Goal: Obtain resource: Download file/media

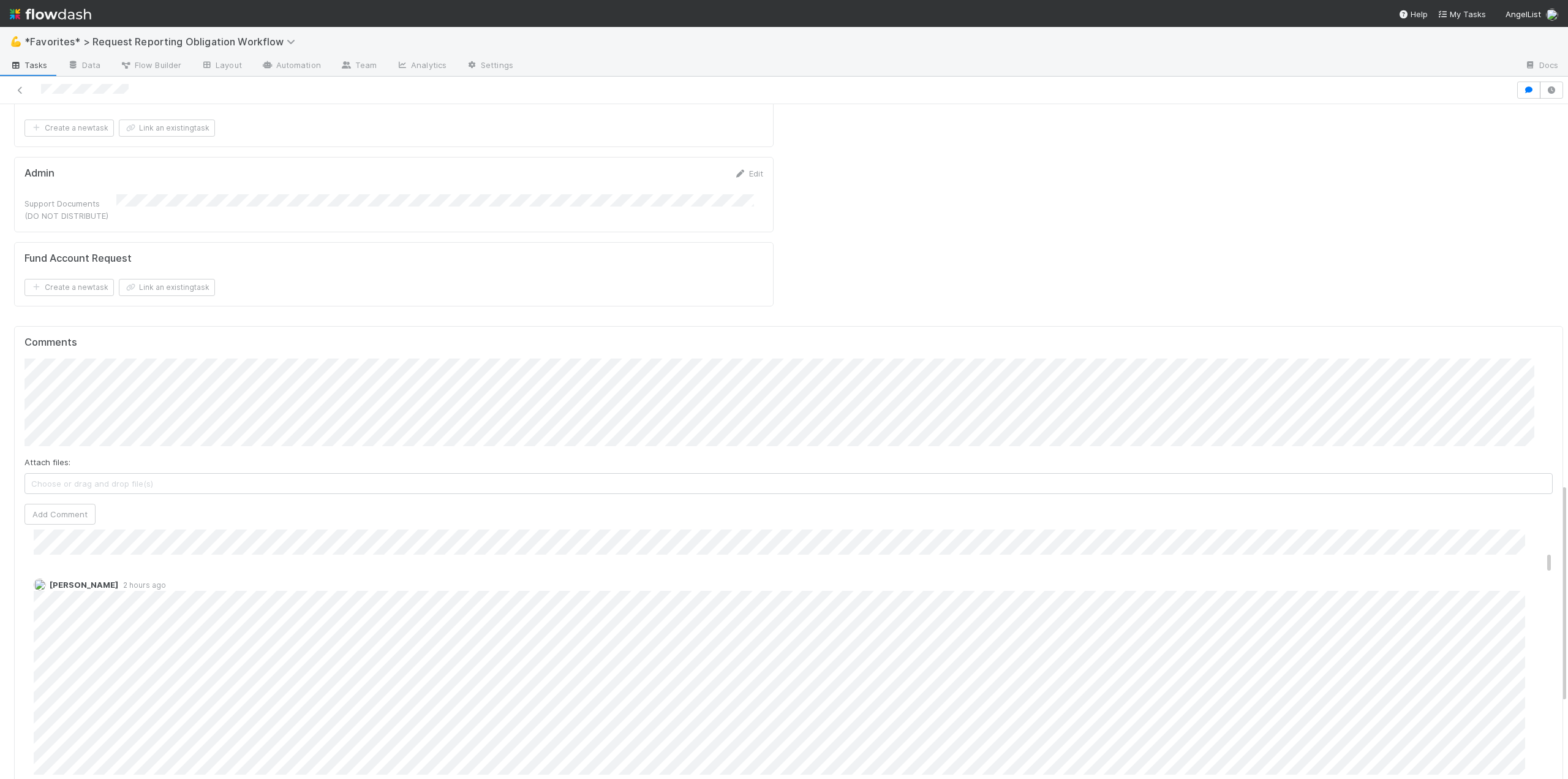
scroll to position [245, 0]
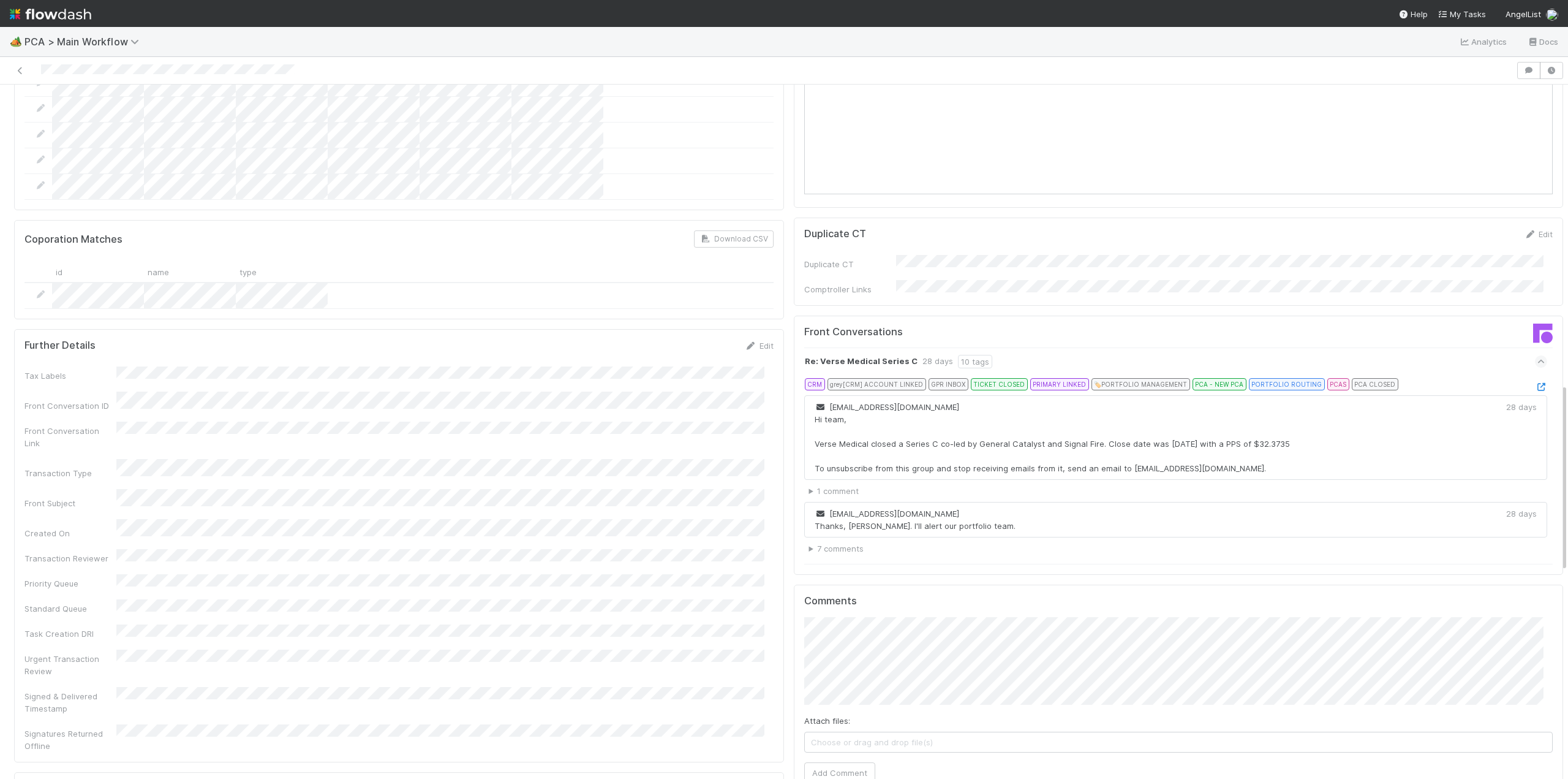
scroll to position [1164, 0]
click at [809, 541] on summary "7 comments" at bounding box center [1178, 547] width 739 height 13
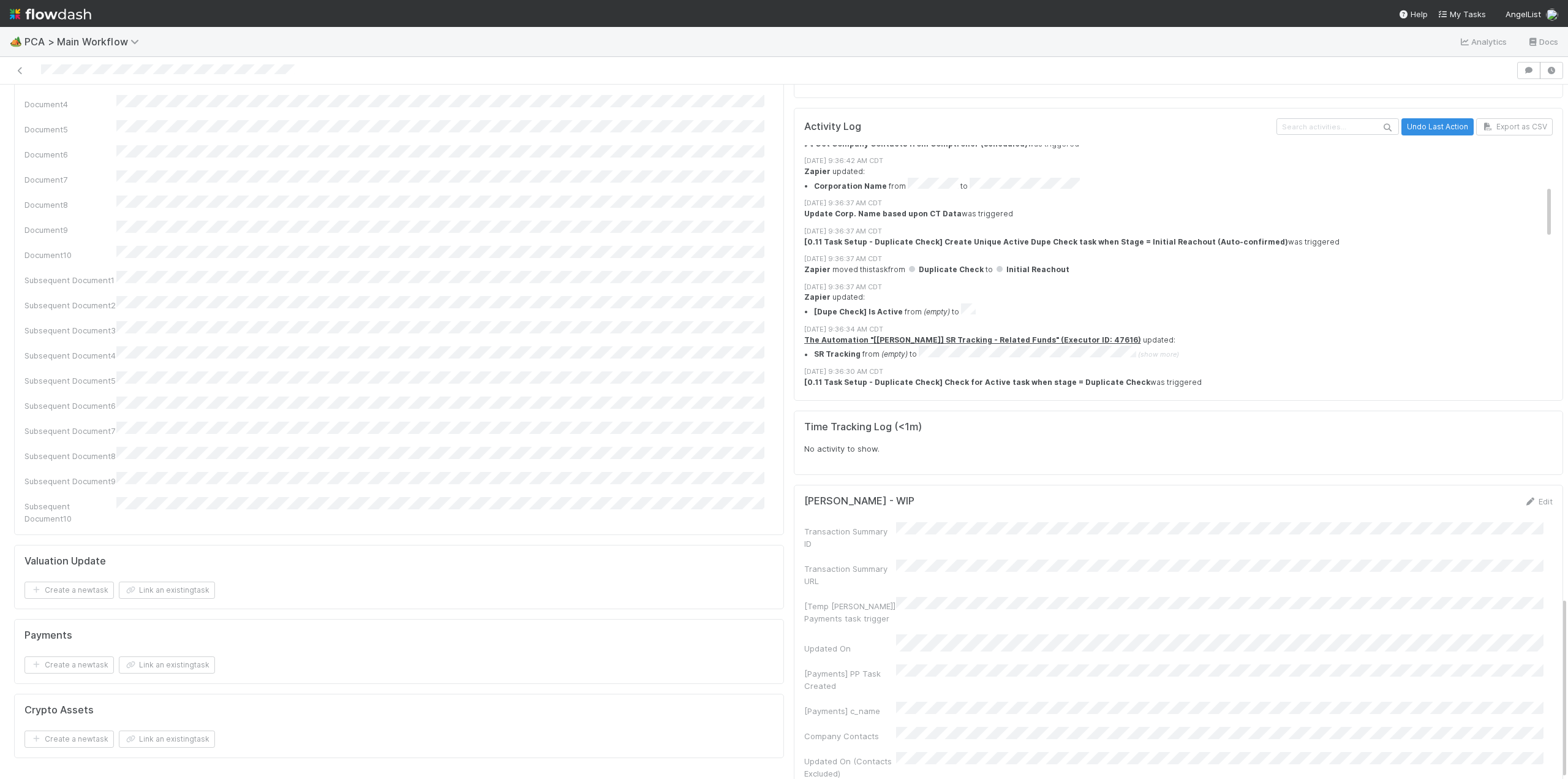
scroll to position [9, 0]
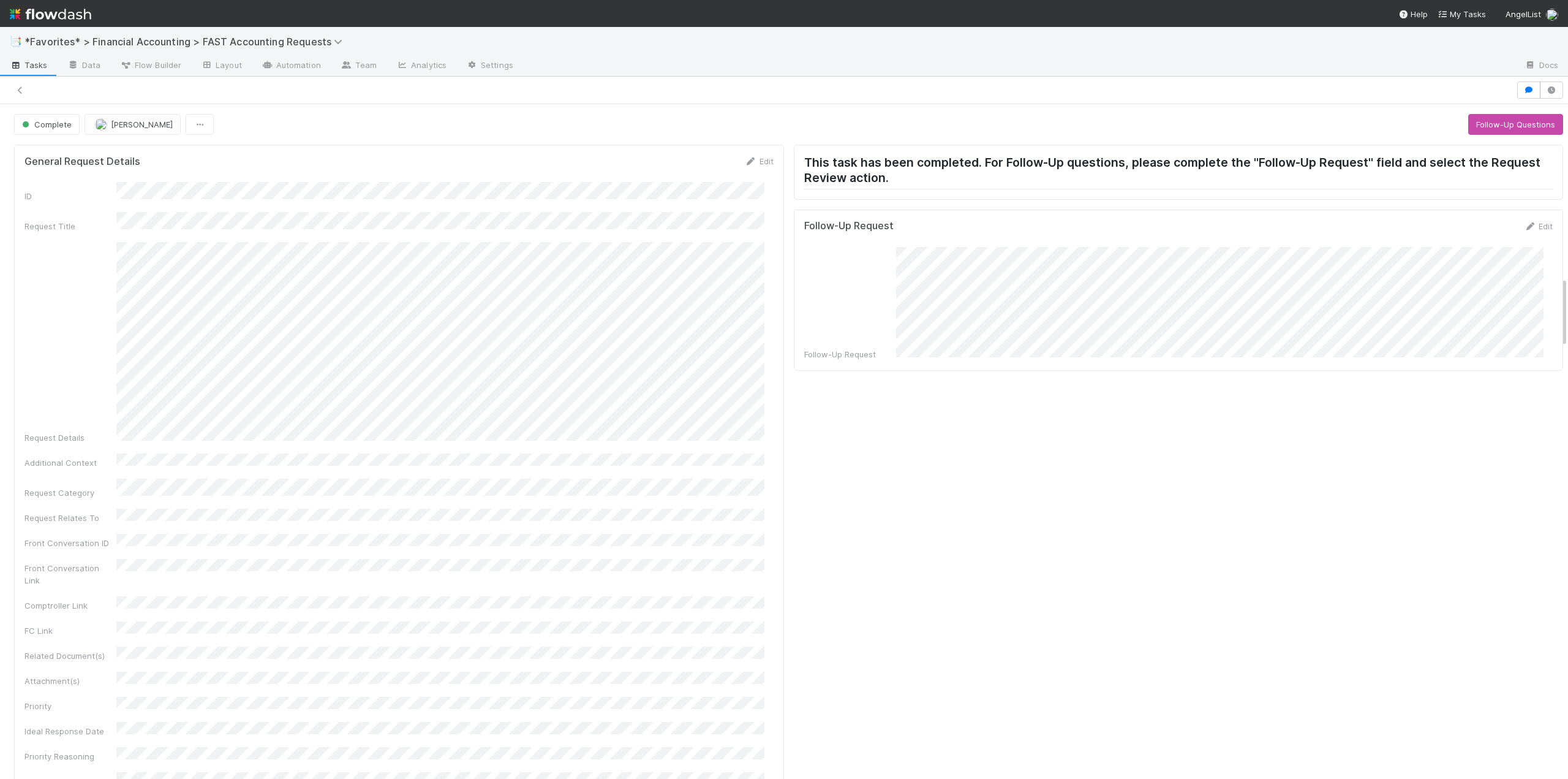
scroll to position [1654, 0]
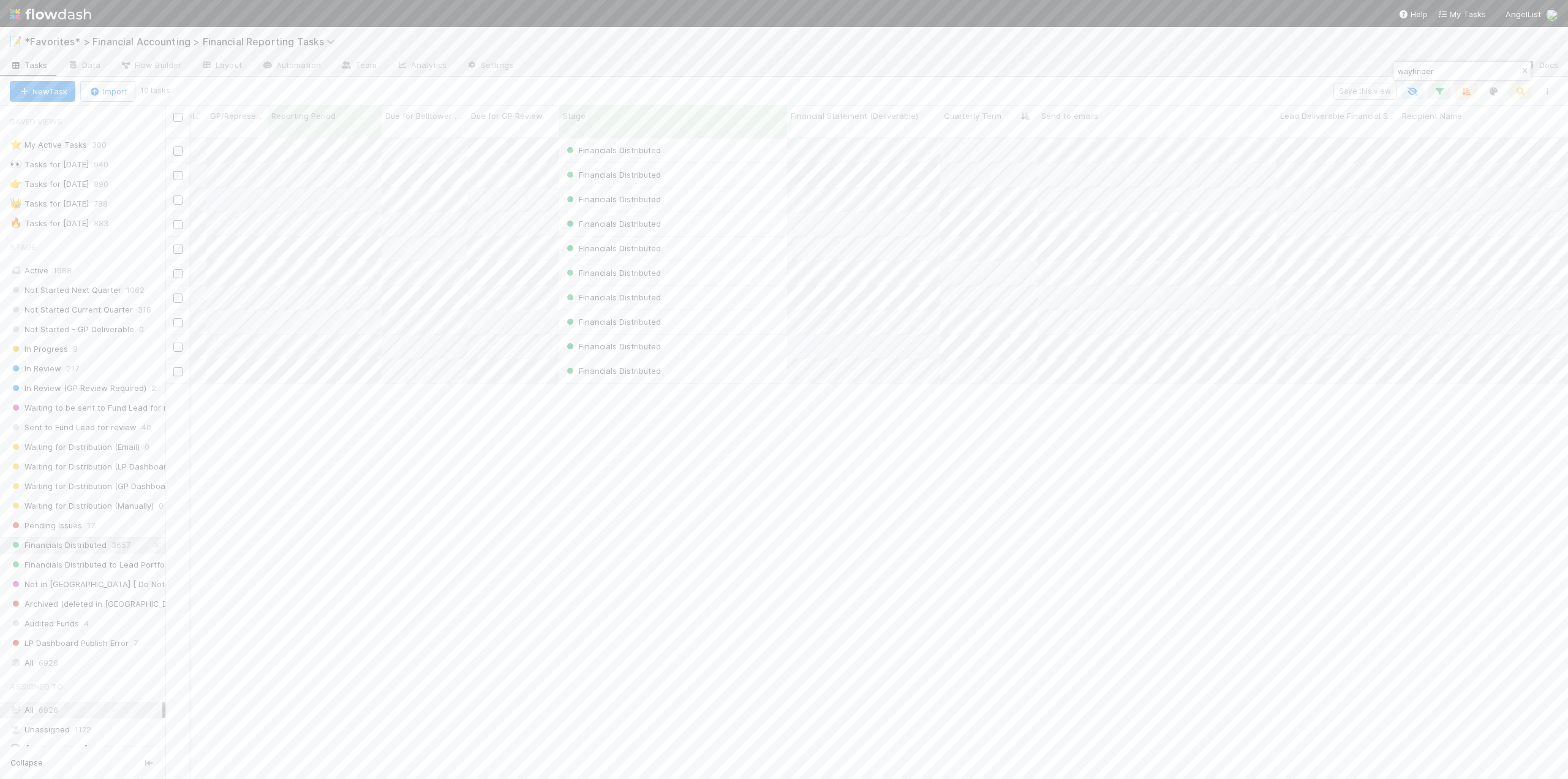
click at [1525, 66] on button "button" at bounding box center [1524, 71] width 13 height 15
click at [1523, 90] on icon "button" at bounding box center [1521, 91] width 13 height 11
type input "wayfinder"
click at [1548, 90] on icon "button" at bounding box center [1548, 91] width 13 height 7
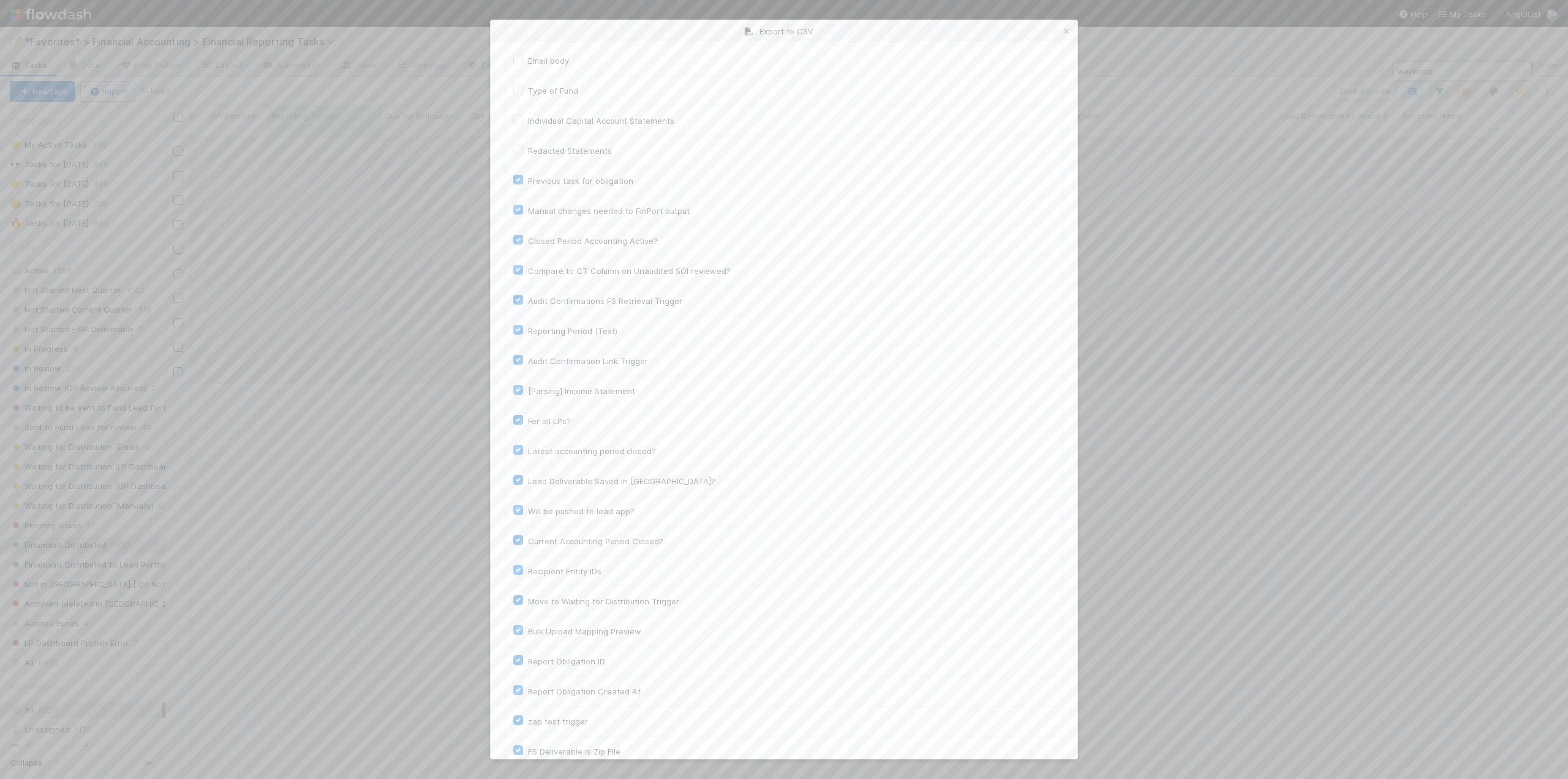
scroll to position [955, 0]
click at [527, 735] on button "Generate CSV" at bounding box center [541, 733] width 72 height 20
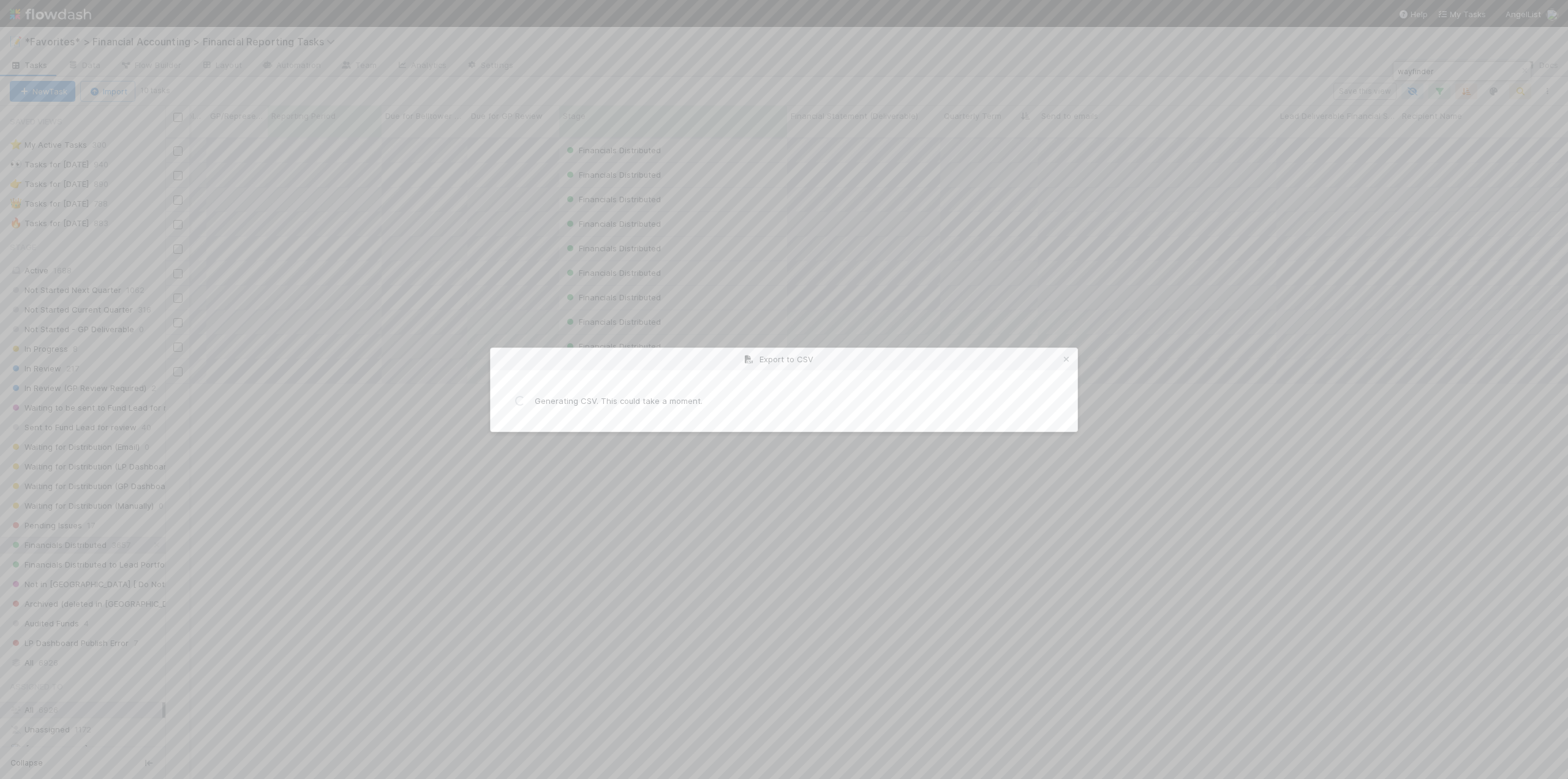
scroll to position [0, 0]
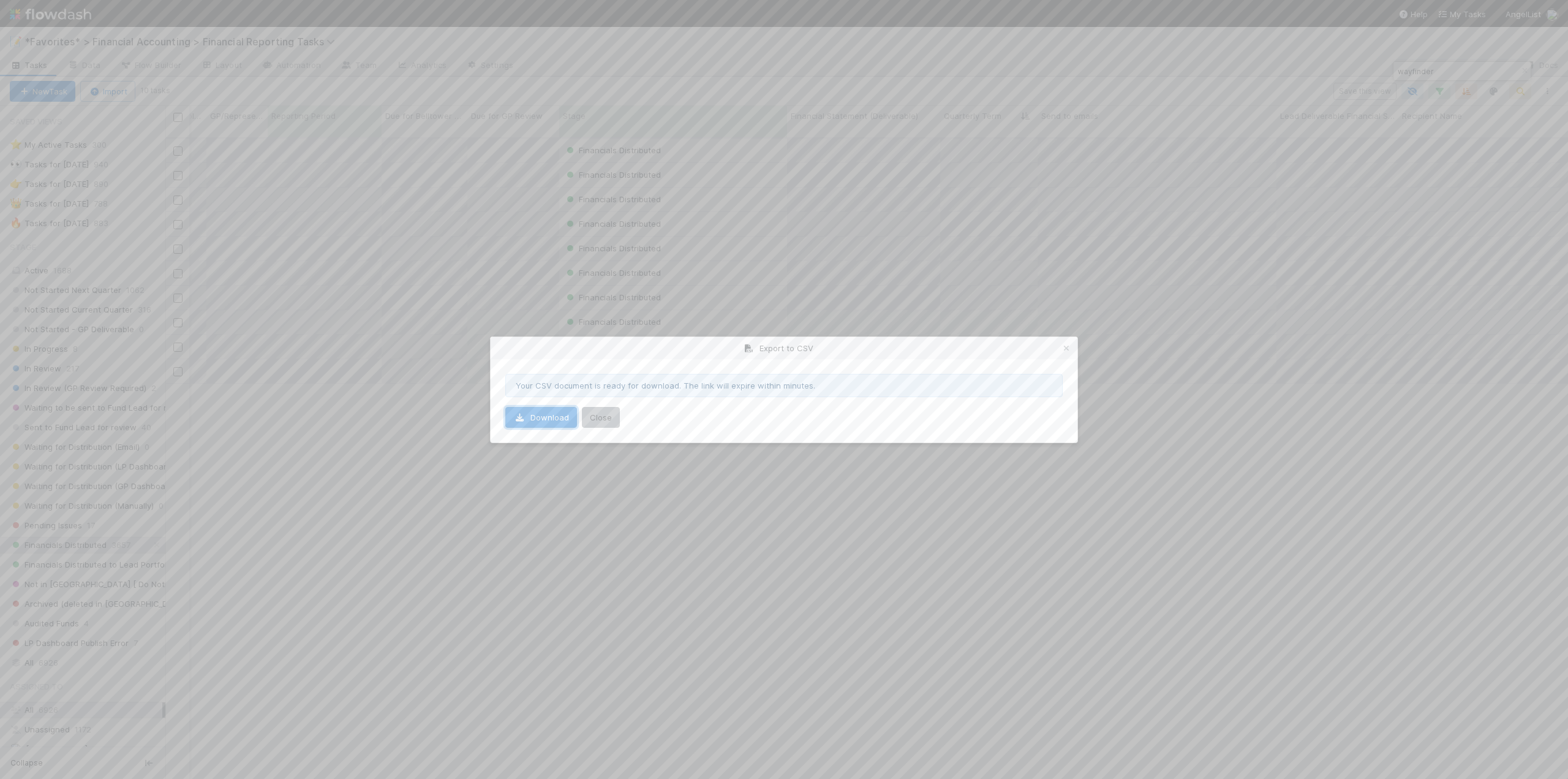
click at [544, 420] on link "Download" at bounding box center [541, 417] width 72 height 20
click at [1071, 349] on icon at bounding box center [1066, 348] width 13 height 8
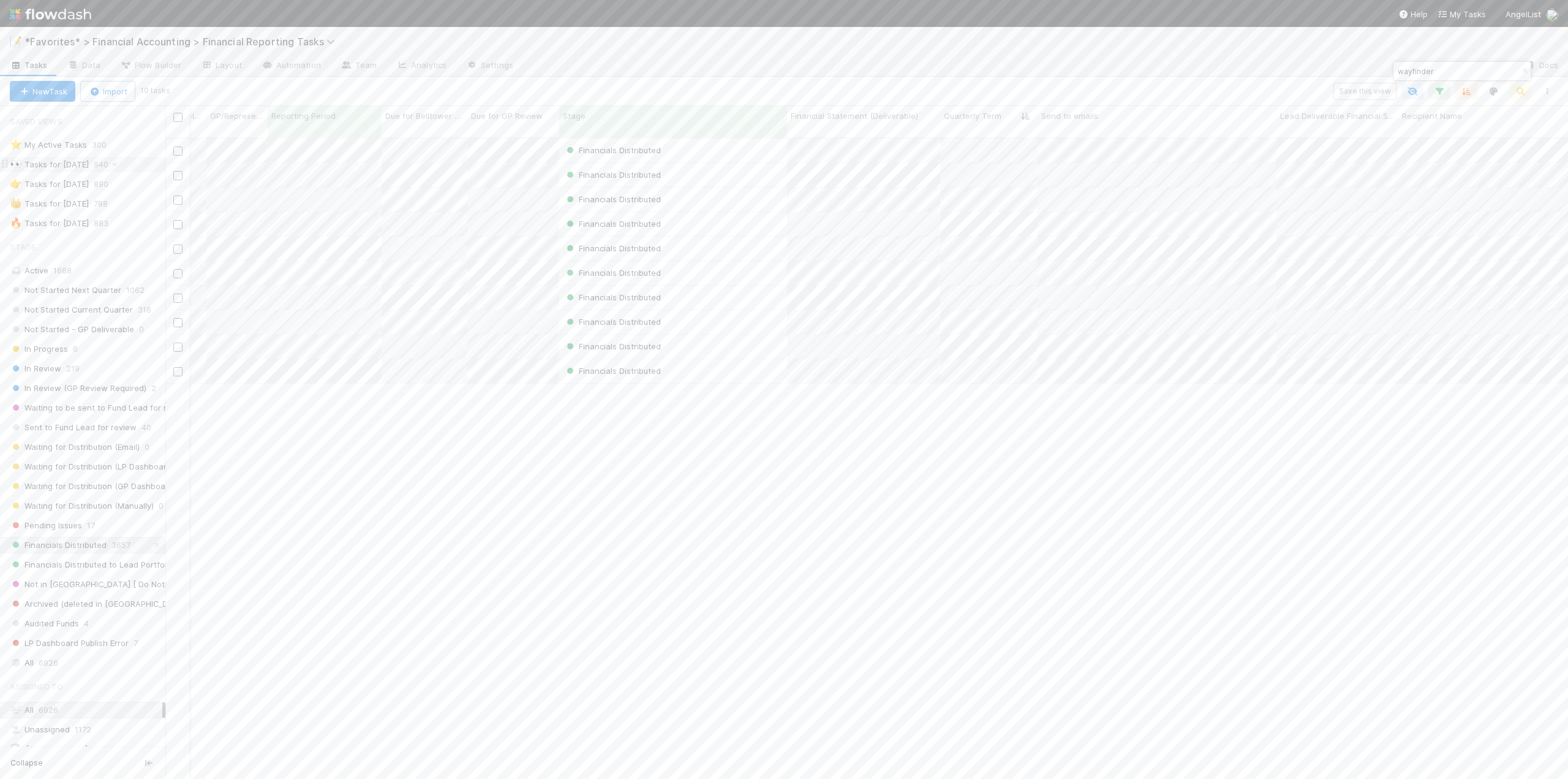
click at [78, 165] on div "👀 Tasks for 2023-12-31" at bounding box center [49, 164] width 79 height 15
click at [82, 222] on div "🔥 Tasks for 2025-06-30" at bounding box center [49, 223] width 79 height 15
